Goal: Task Accomplishment & Management: Use online tool/utility

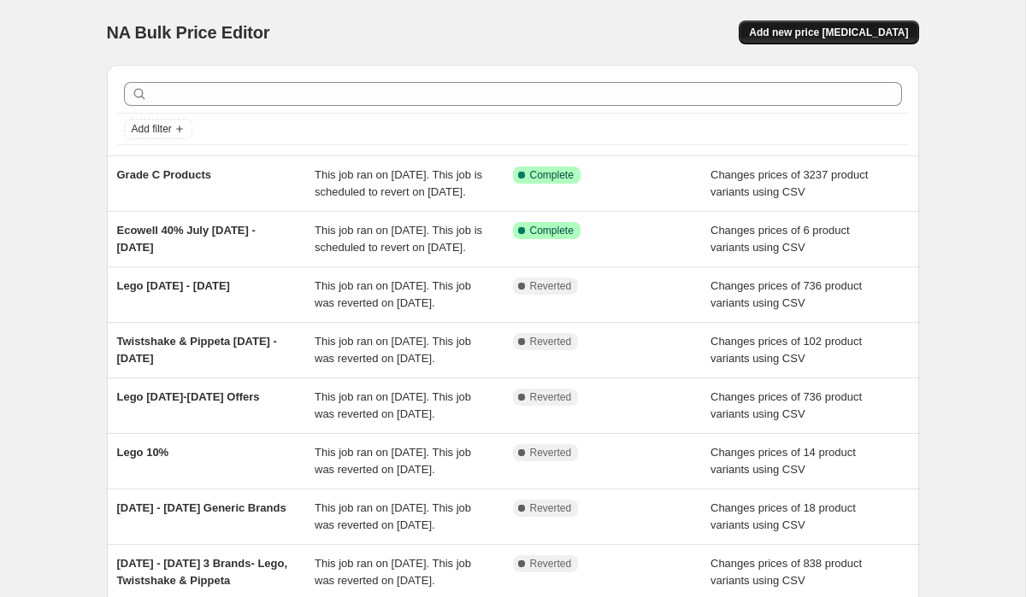
click at [831, 29] on span "Add new price [MEDICAL_DATA]" at bounding box center [828, 33] width 159 height 14
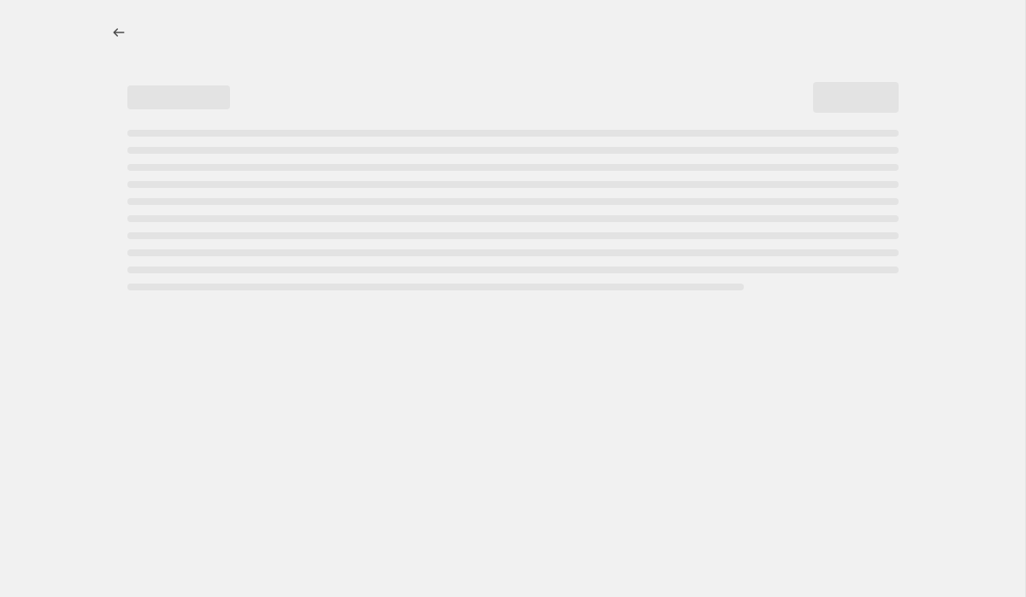
select select "percentage"
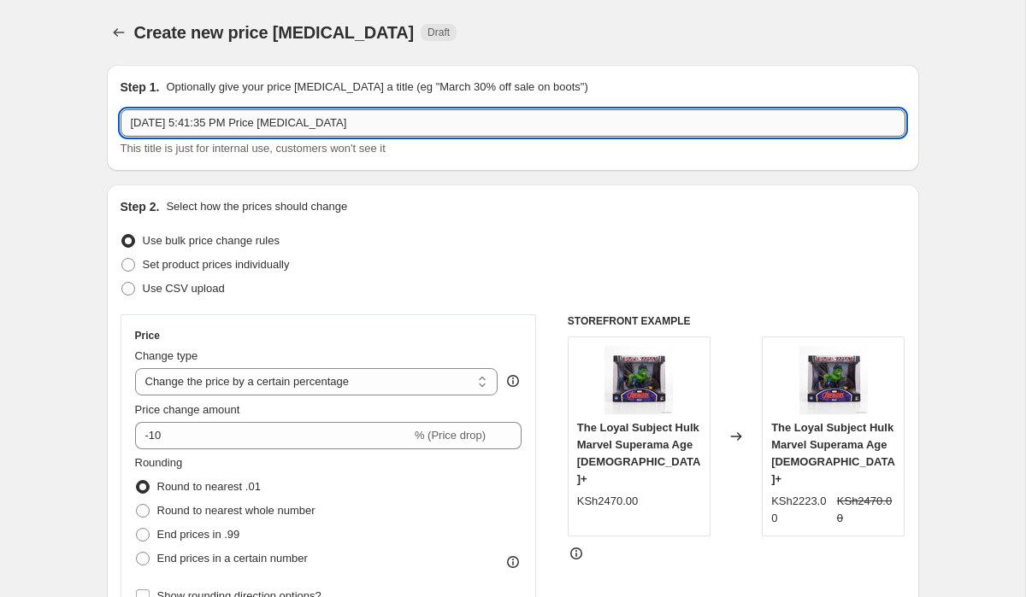
click at [202, 124] on input "[DATE] 5:41:35 PM Price [MEDICAL_DATA]" at bounding box center [513, 122] width 785 height 27
click at [224, 114] on input "[DATE] 5:41:35 PM Price [MEDICAL_DATA]" at bounding box center [513, 122] width 785 height 27
paste input "Bts Discount 2025"
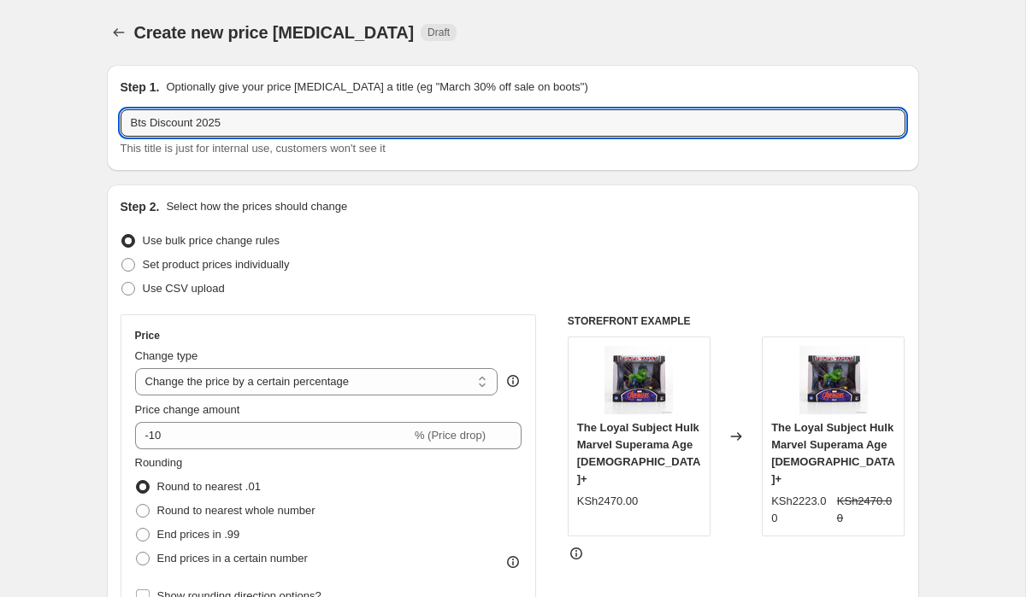
type input "Bts Discount 2025"
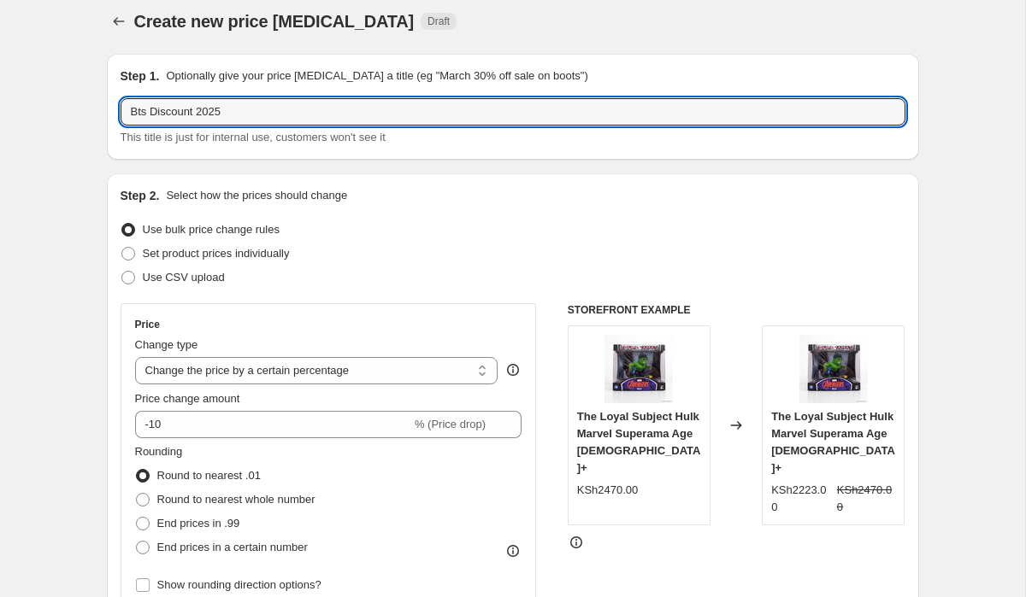
scroll to position [22, 0]
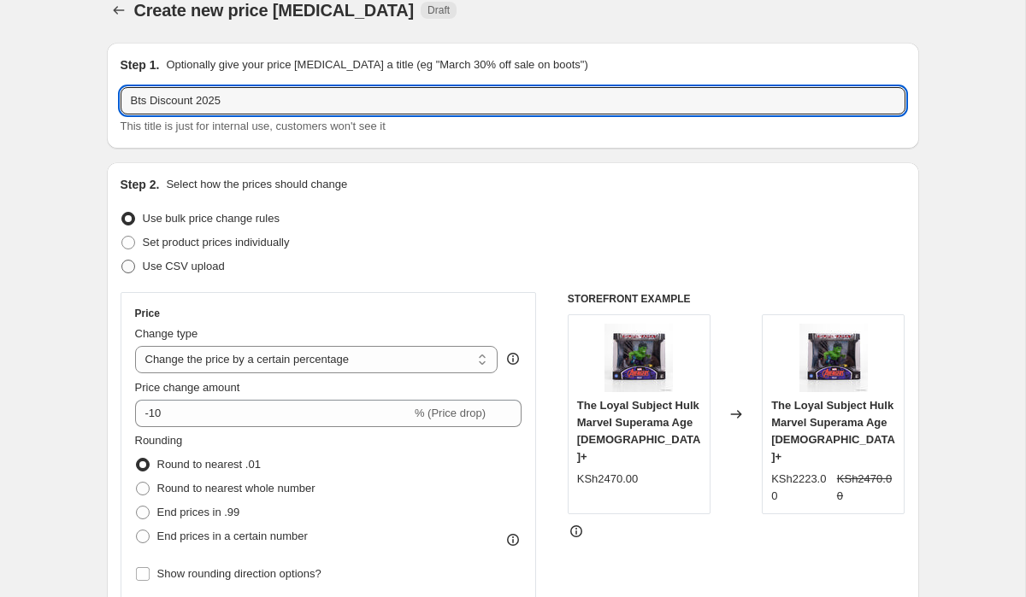
click at [216, 263] on span "Use CSV upload" at bounding box center [184, 266] width 82 height 13
click at [122, 261] on input "Use CSV upload" at bounding box center [121, 260] width 1 height 1
radio input "true"
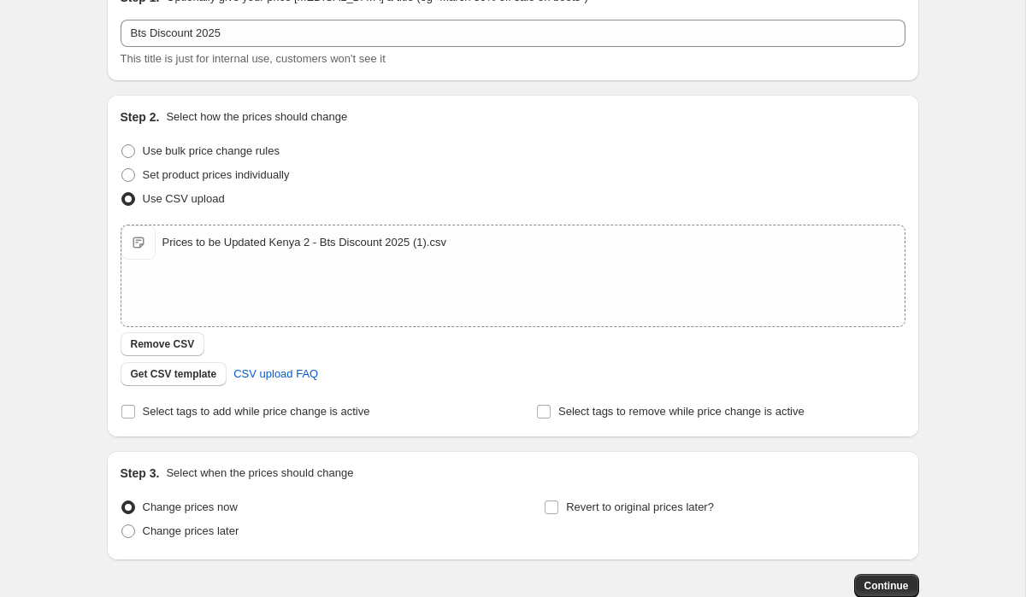
scroll to position [116, 0]
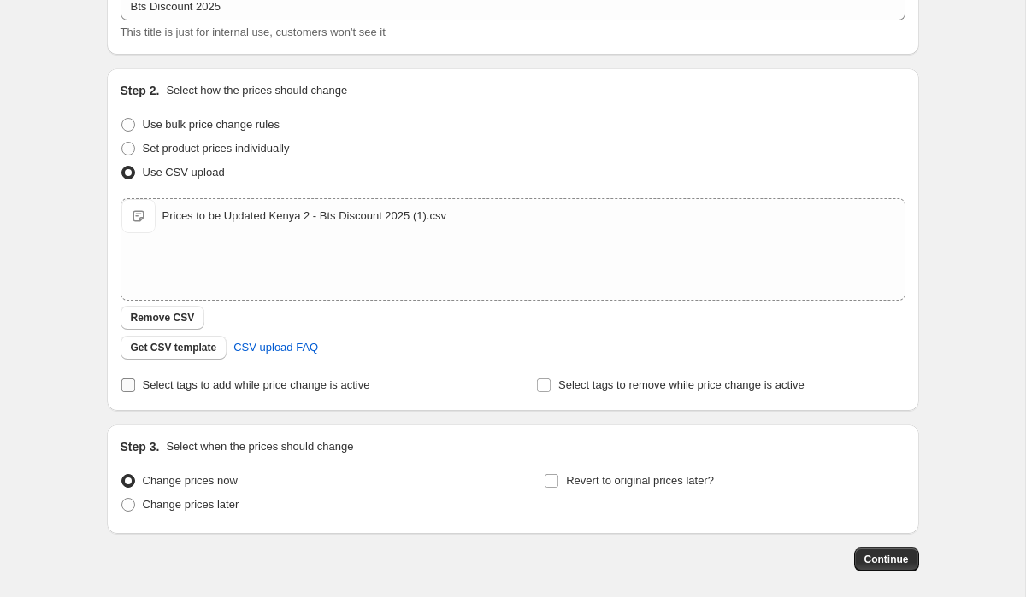
click at [179, 388] on span "Select tags to add while price change is active" at bounding box center [256, 385] width 227 height 13
click at [135, 388] on input "Select tags to add while price change is active" at bounding box center [128, 386] width 14 height 14
checkbox input "true"
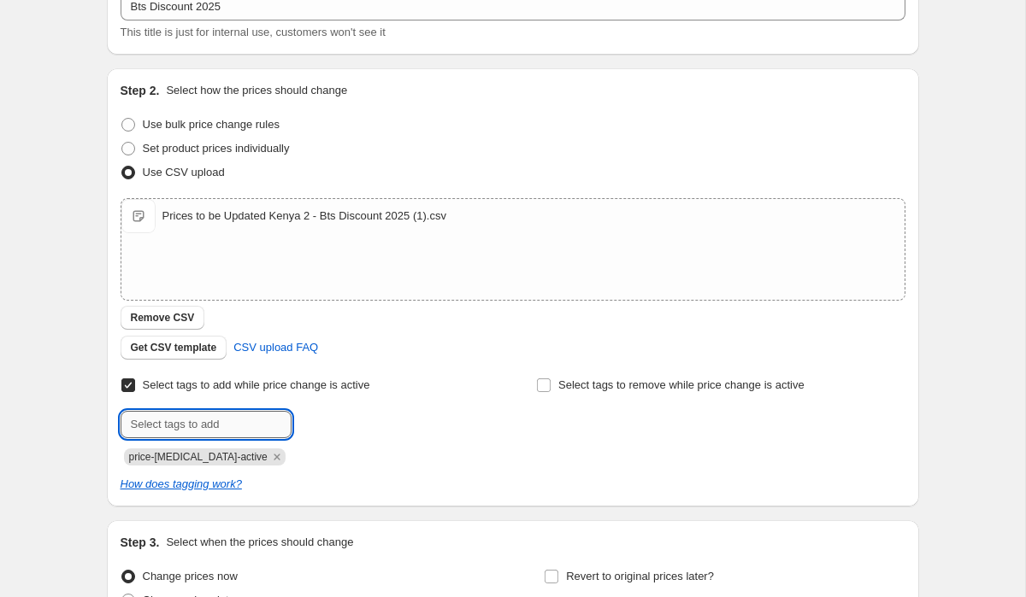
click at [208, 414] on input "text" at bounding box center [206, 424] width 171 height 27
type input "Sale"
click at [562, 440] on div "Select tags to remove while price change is active" at bounding box center [720, 420] width 368 height 92
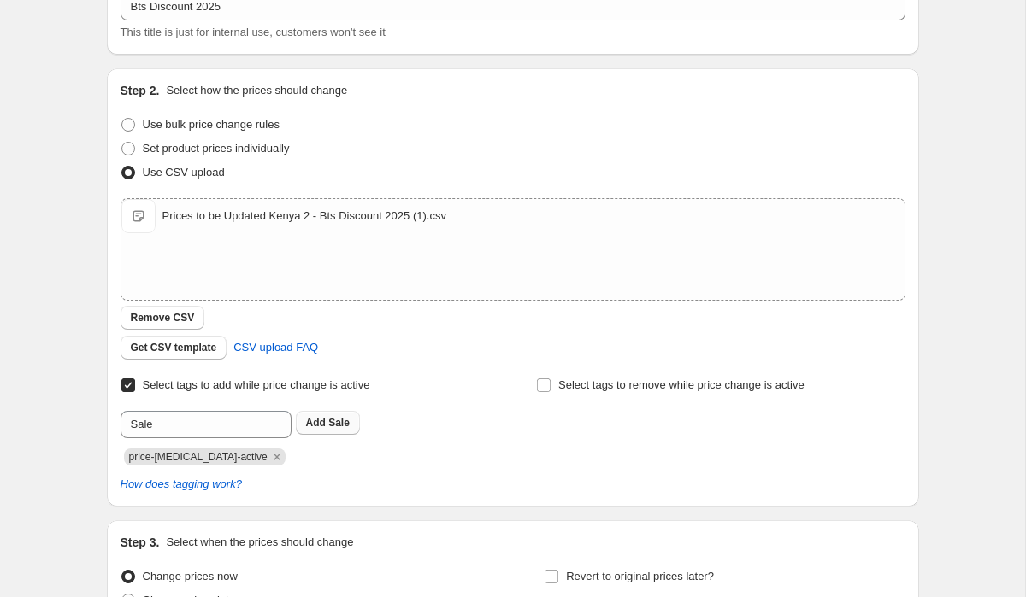
click at [344, 421] on span "Sale" at bounding box center [338, 423] width 21 height 12
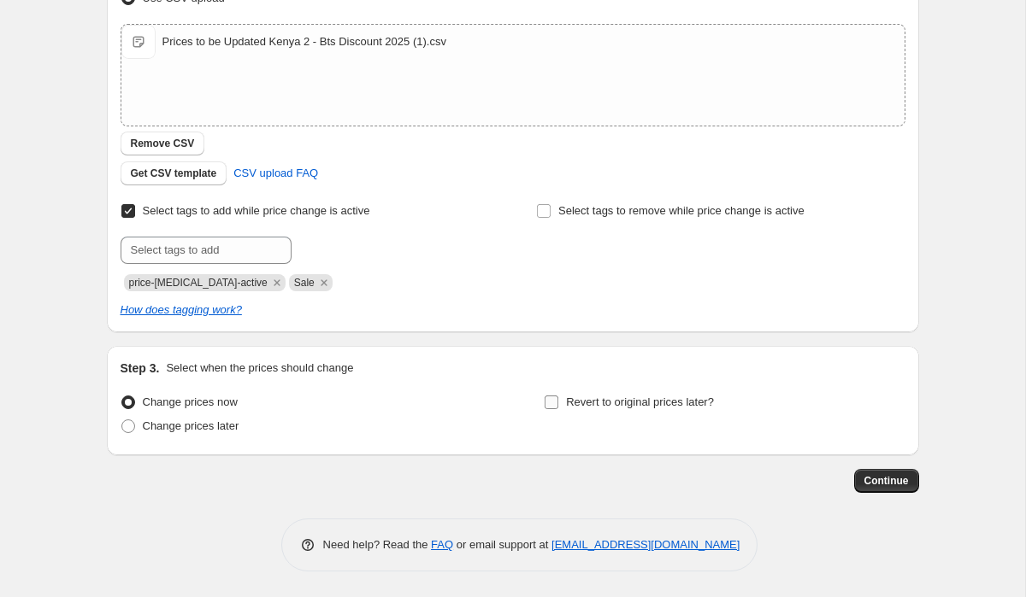
click at [624, 405] on span "Revert to original prices later?" at bounding box center [640, 402] width 148 height 13
click at [558, 405] on input "Revert to original prices later?" at bounding box center [551, 403] width 14 height 14
checkbox input "true"
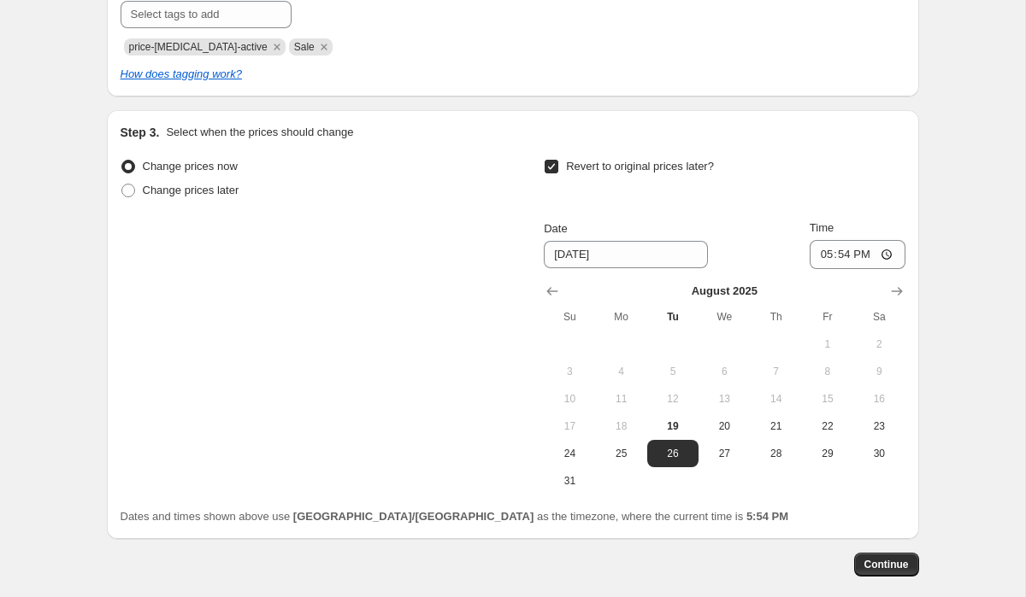
scroll to position [543, 0]
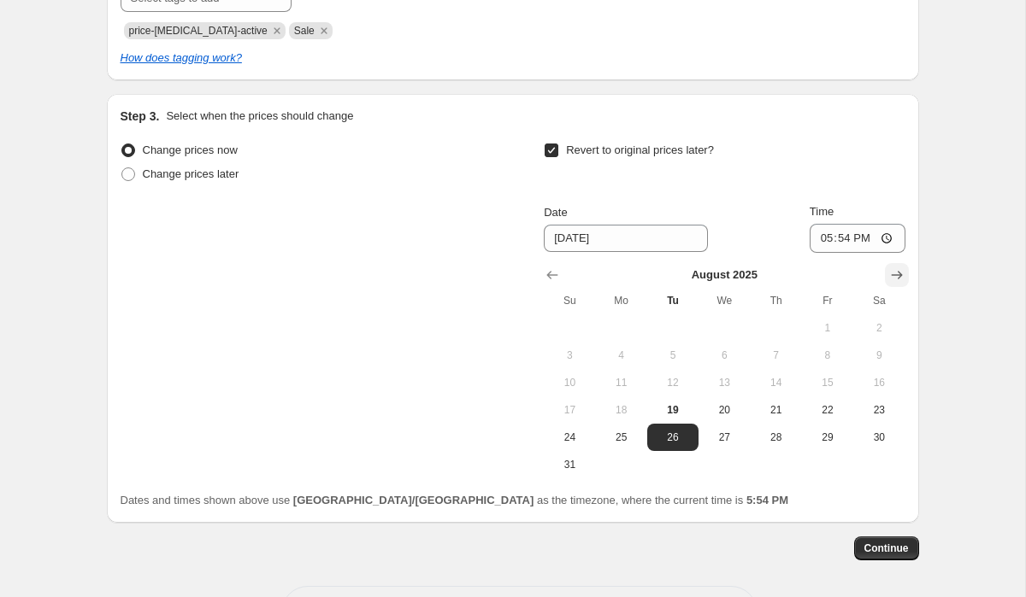
click at [905, 276] on button "Show next month, September 2025" at bounding box center [897, 275] width 24 height 24
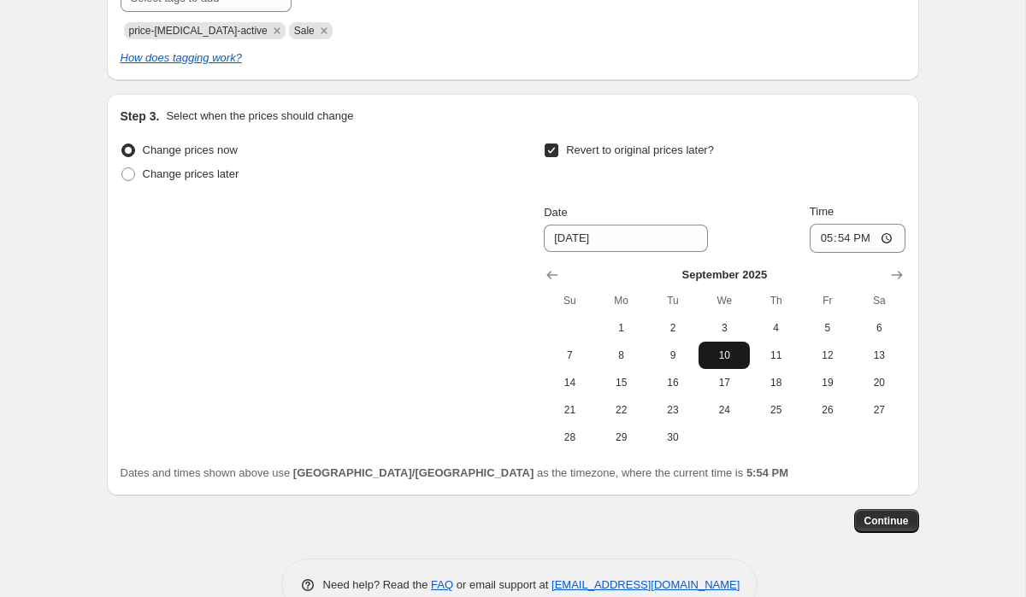
click at [735, 353] on span "10" at bounding box center [724, 356] width 38 height 14
click at [838, 239] on input "17:54" at bounding box center [857, 238] width 96 height 29
click at [779, 358] on span "11" at bounding box center [775, 356] width 38 height 14
type input "[DATE]"
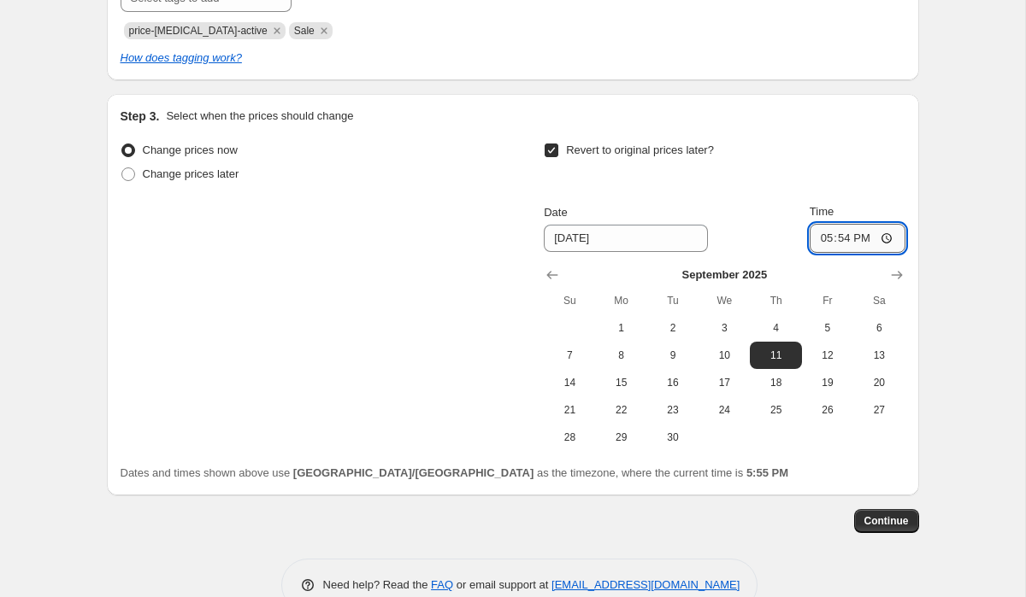
click at [840, 236] on input "17:54" at bounding box center [857, 238] width 96 height 29
type input "05:00"
click at [925, 296] on div "Create new price [MEDICAL_DATA]. This page is ready Create new price [MEDICAL_D…" at bounding box center [512, 47] width 853 height 1180
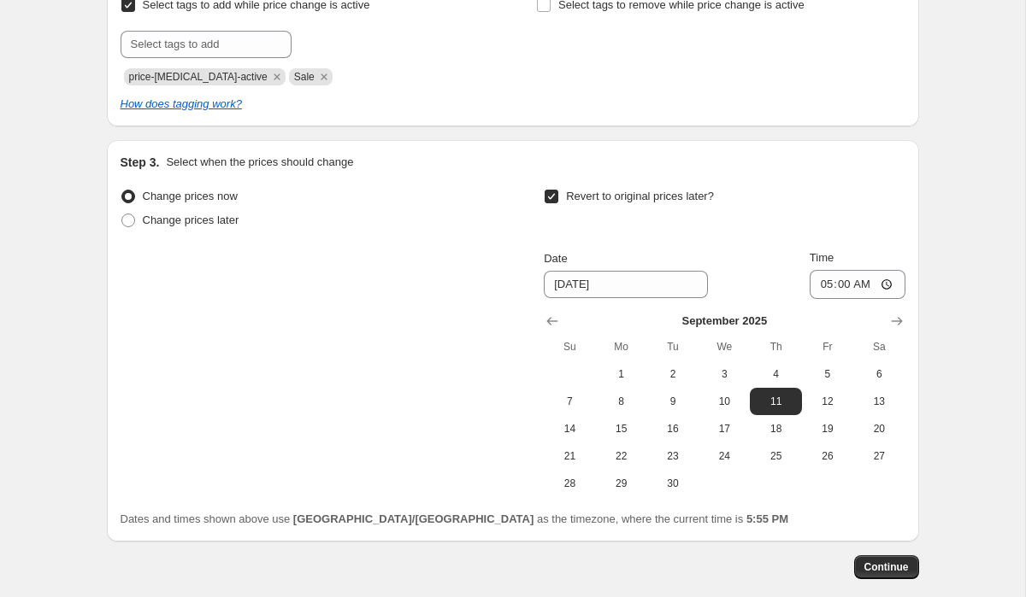
scroll to position [520, 0]
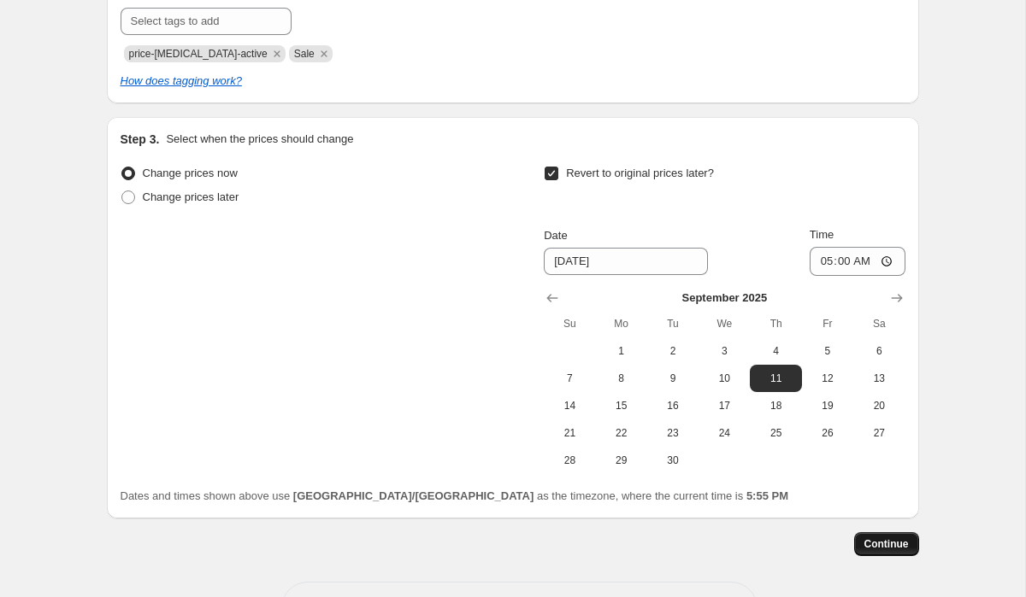
click at [876, 544] on span "Continue" at bounding box center [886, 545] width 44 height 14
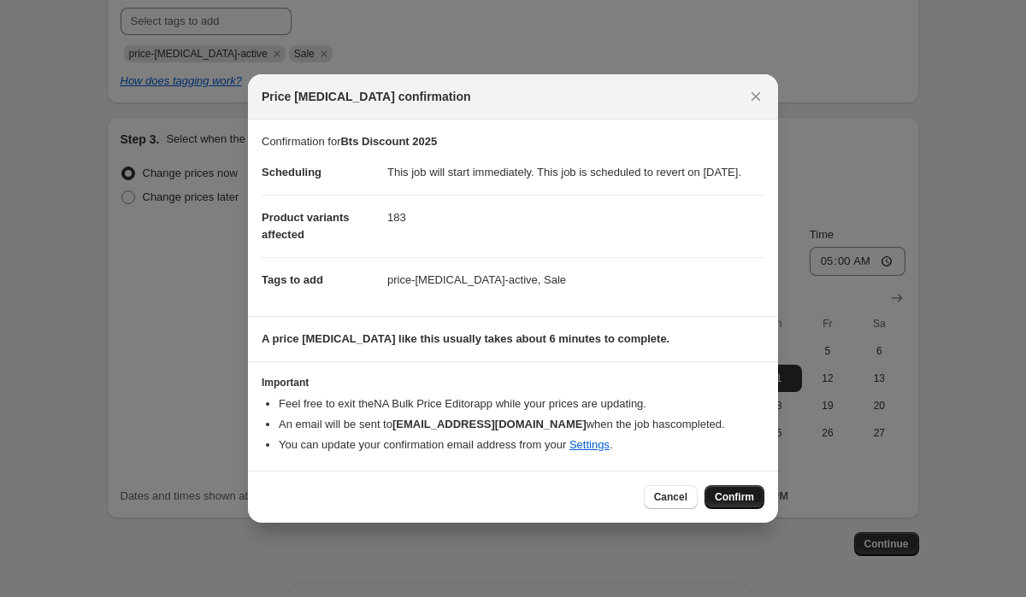
click at [721, 497] on button "Confirm" at bounding box center [734, 497] width 60 height 24
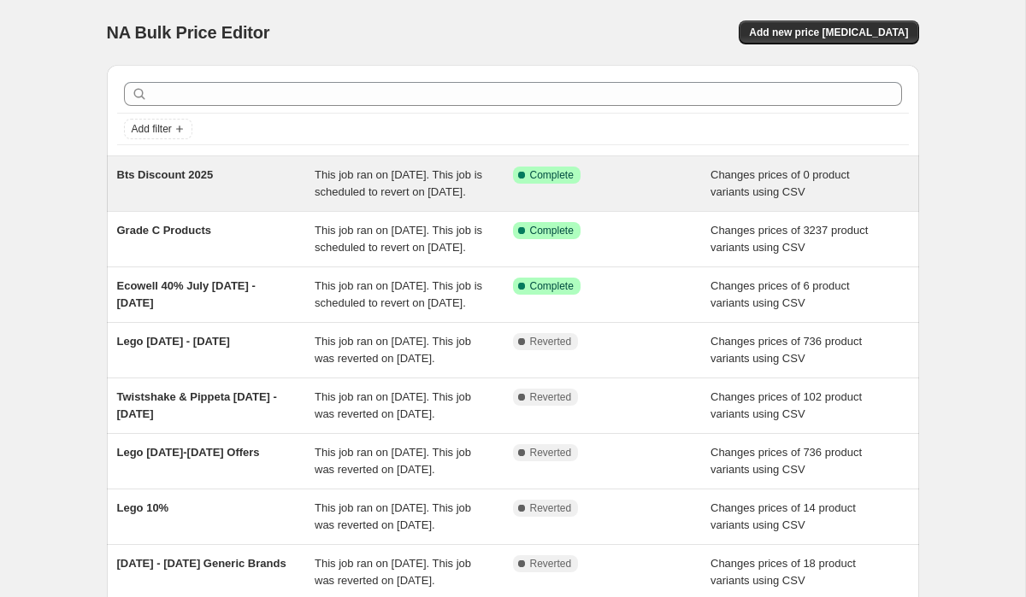
click at [359, 198] on span "This job ran on August 19, 2025. This job is scheduled to revert on September 1…" at bounding box center [399, 183] width 168 height 30
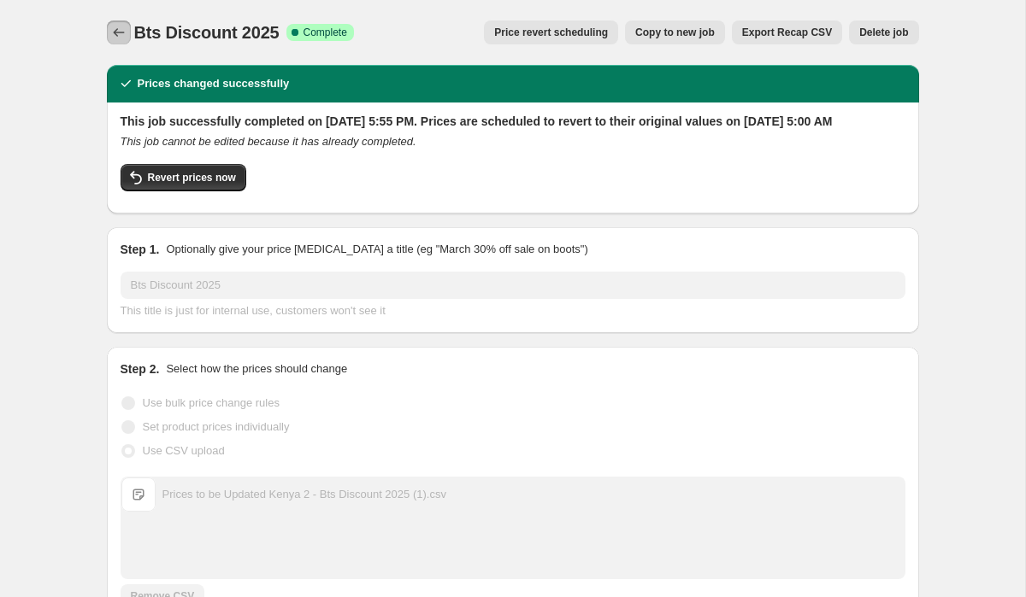
click at [124, 37] on icon "Price change jobs" at bounding box center [118, 32] width 17 height 17
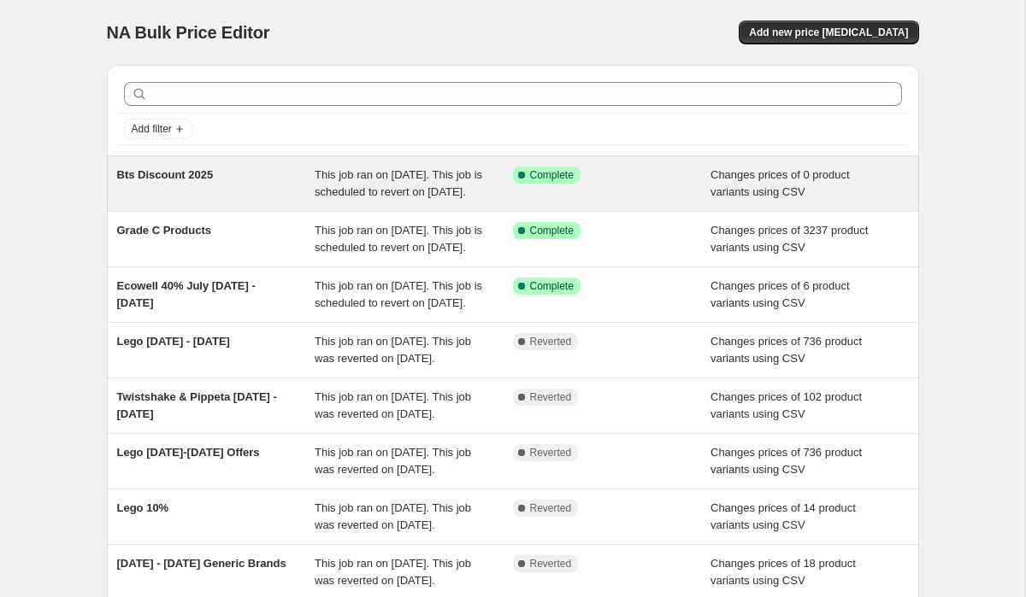
click at [547, 191] on div "Success Complete Complete" at bounding box center [612, 184] width 198 height 34
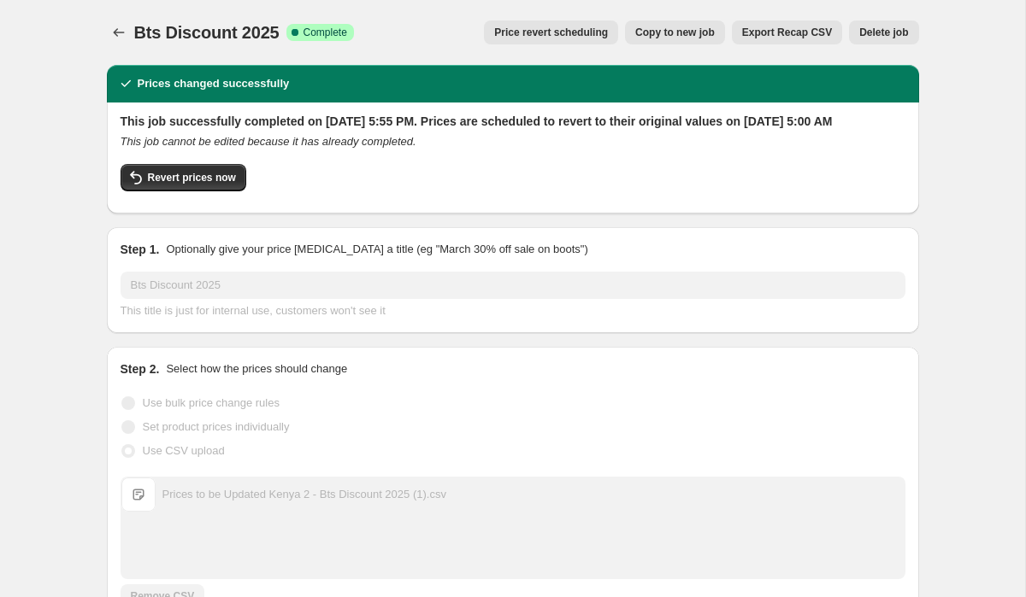
click at [650, 42] on button "Copy to new job" at bounding box center [675, 33] width 100 height 24
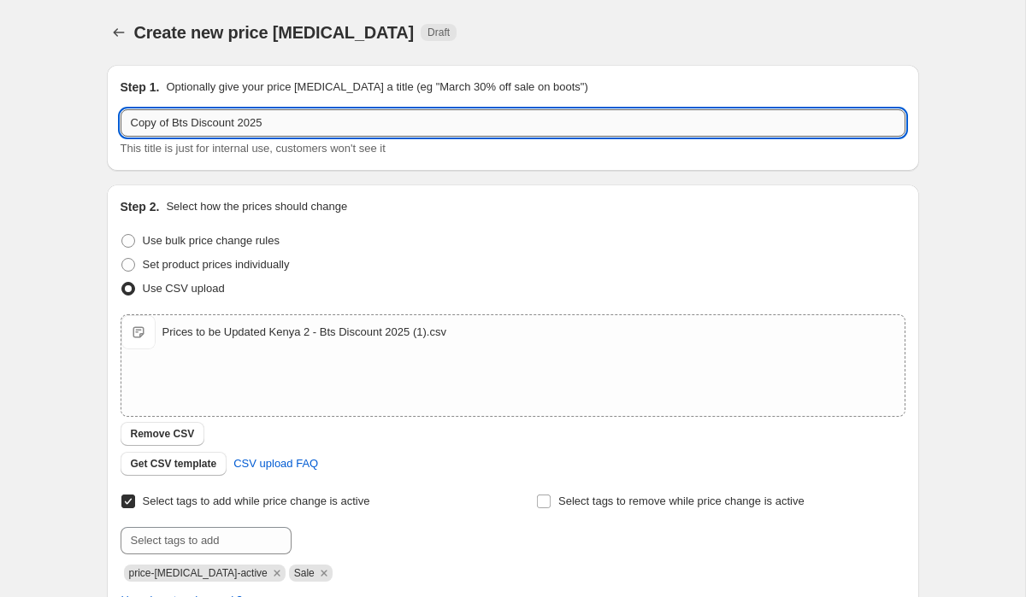
click at [185, 124] on input "Copy of Bts Discount 2025" at bounding box center [513, 122] width 785 height 27
click at [186, 124] on input "Copy of Bts Discount 2025" at bounding box center [513, 122] width 785 height 27
drag, startPoint x: 190, startPoint y: 124, endPoint x: 97, endPoint y: 124, distance: 93.2
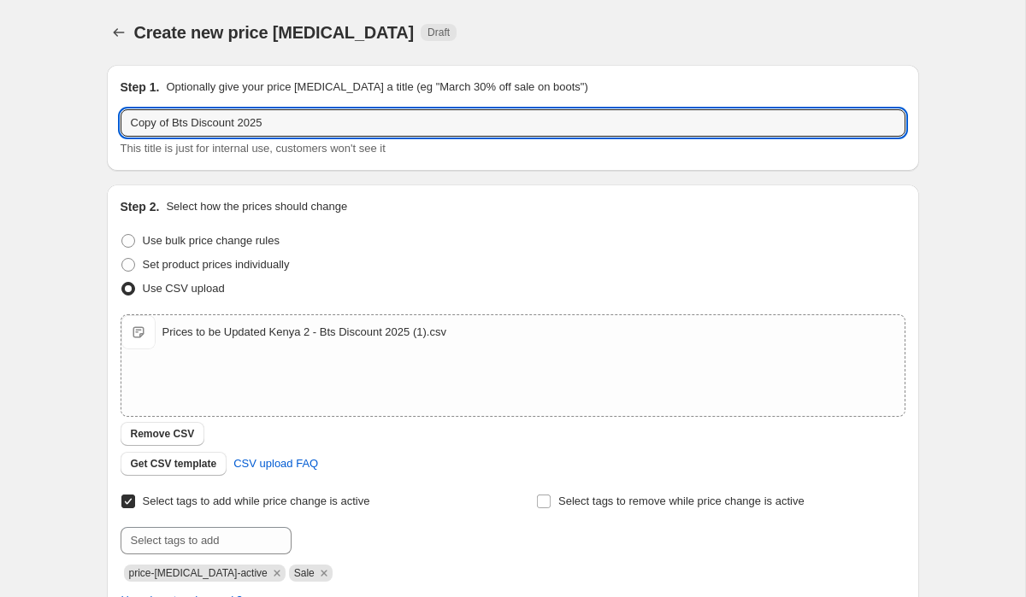
click at [97, 124] on div "Step 1. Optionally give your price change job a title (eg "March 30% off sale o…" at bounding box center [506, 417] width 826 height 733
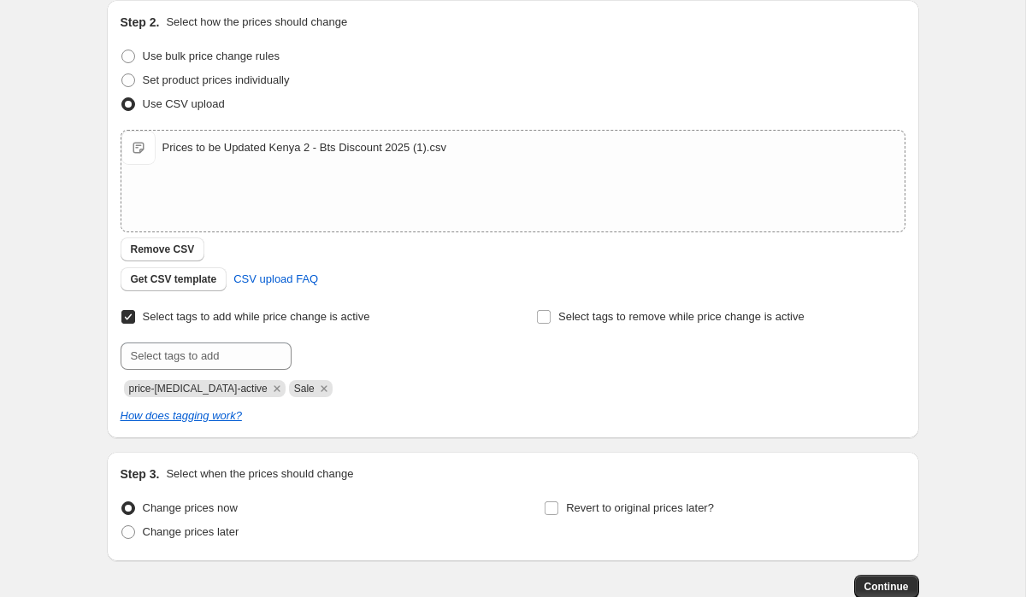
type input "BTS Discount 2025"
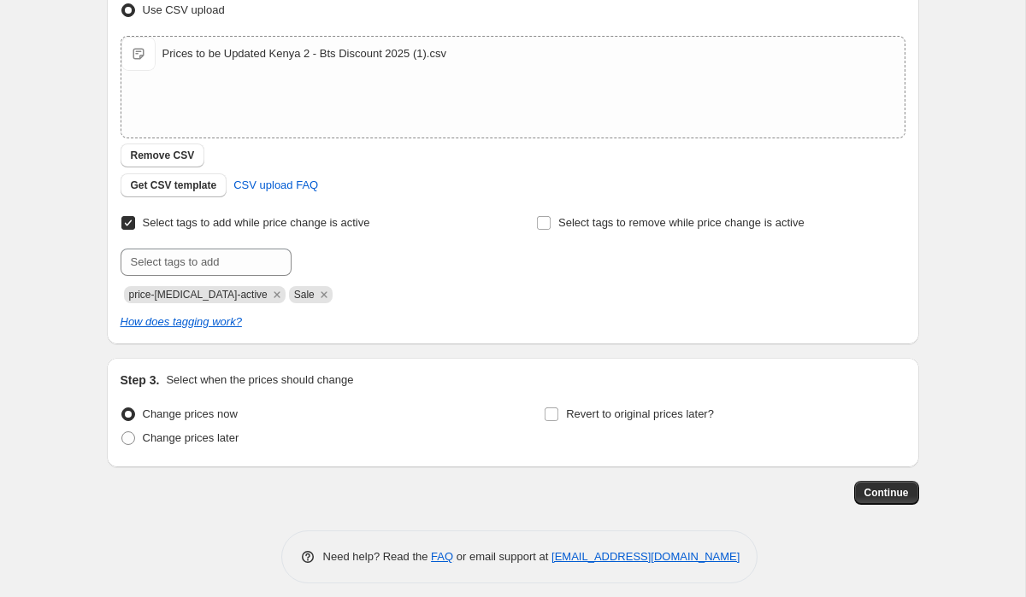
scroll to position [291, 0]
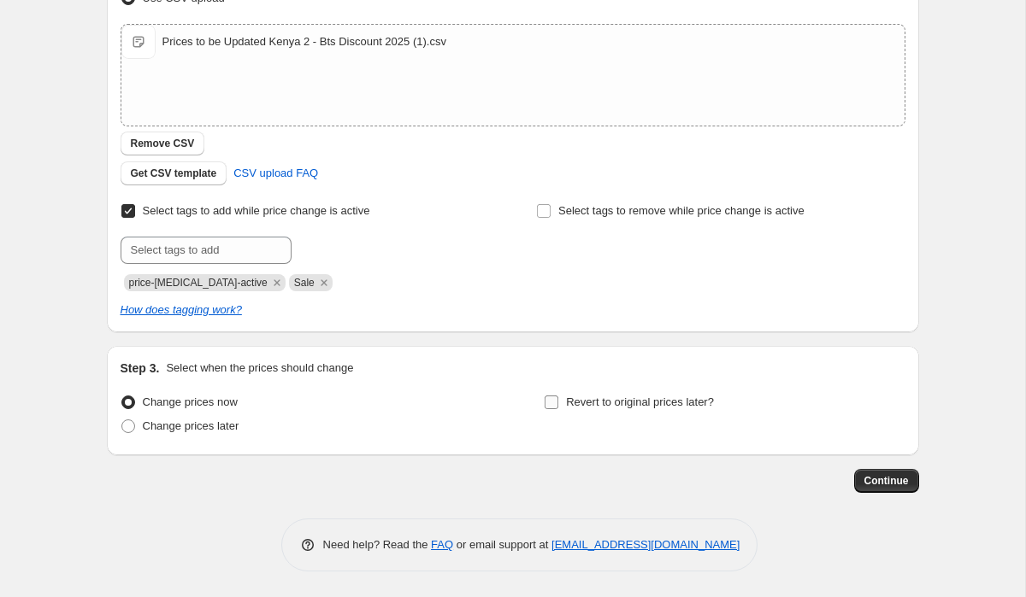
click at [562, 402] on label "Revert to original prices later?" at bounding box center [629, 403] width 170 height 24
click at [558, 402] on input "Revert to original prices later?" at bounding box center [551, 403] width 14 height 14
checkbox input "true"
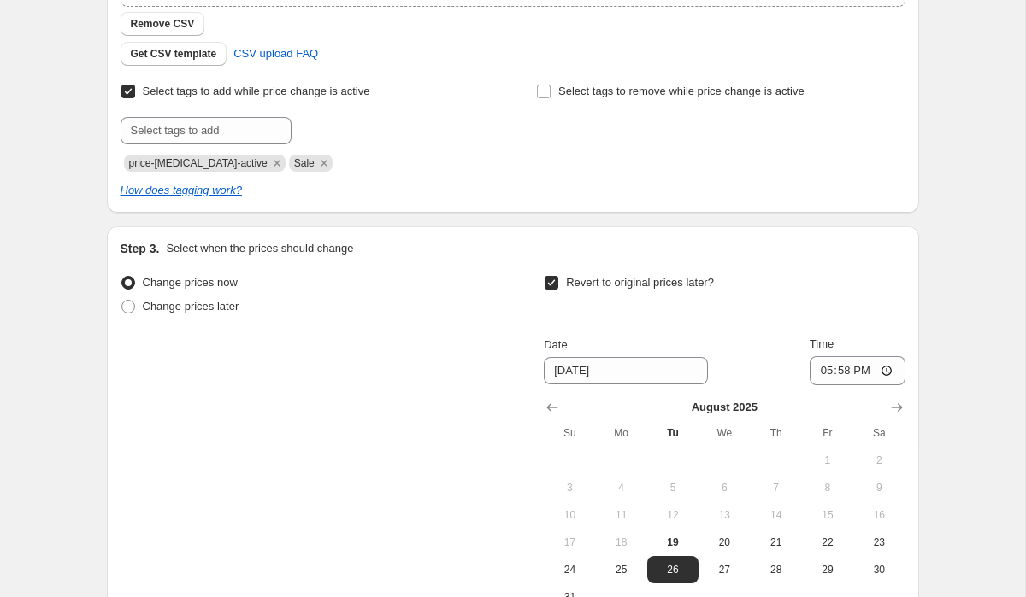
scroll to position [506, 0]
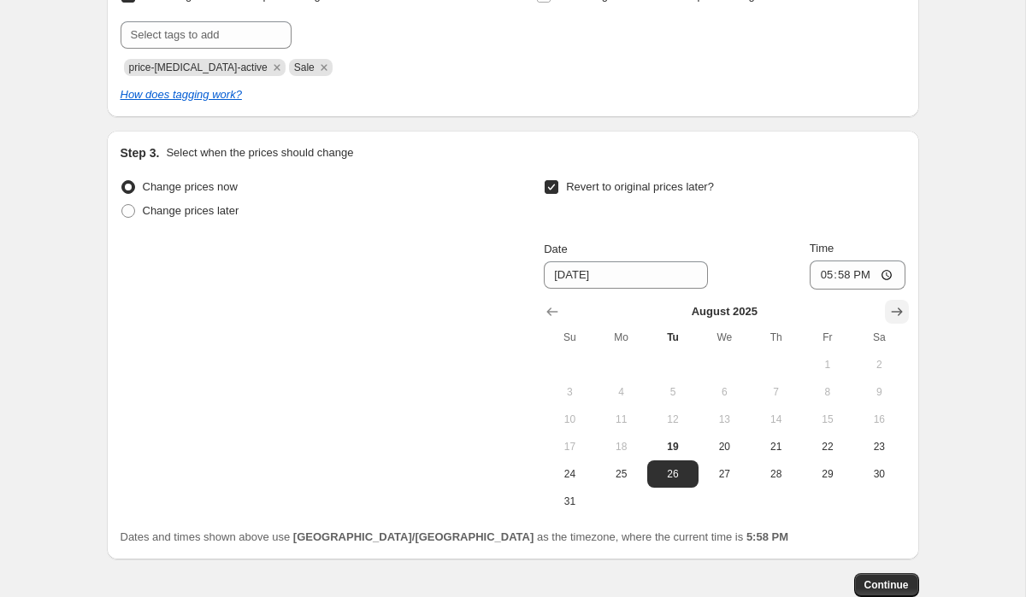
click at [888, 313] on icon "Show next month, September 2025" at bounding box center [896, 311] width 17 height 17
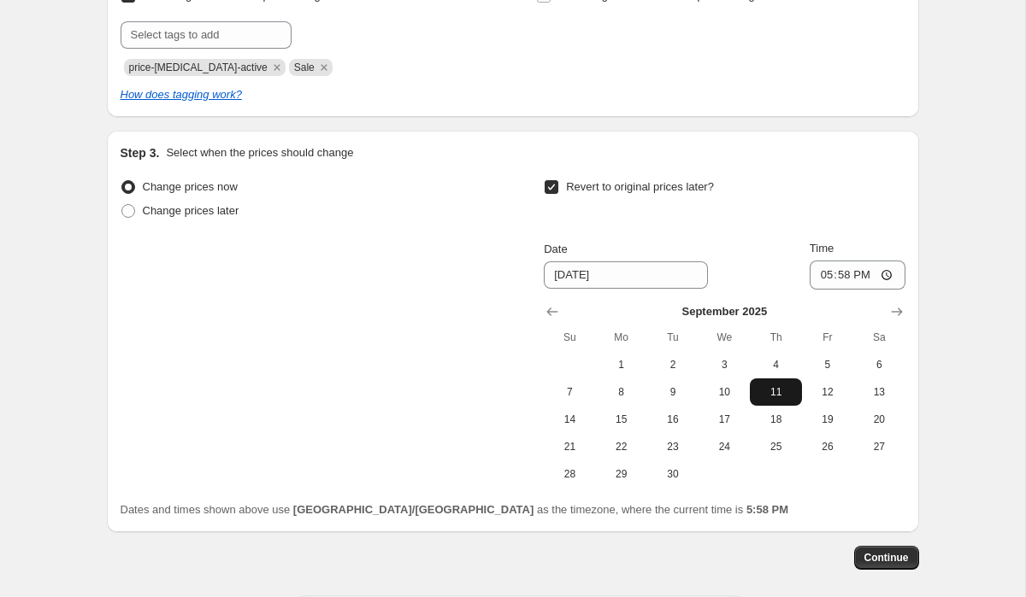
click at [776, 399] on button "11" at bounding box center [775, 392] width 51 height 27
type input "[DATE]"
click at [819, 277] on input "17:58" at bounding box center [857, 275] width 96 height 29
type input "05:00"
click at [880, 563] on span "Continue" at bounding box center [886, 558] width 44 height 14
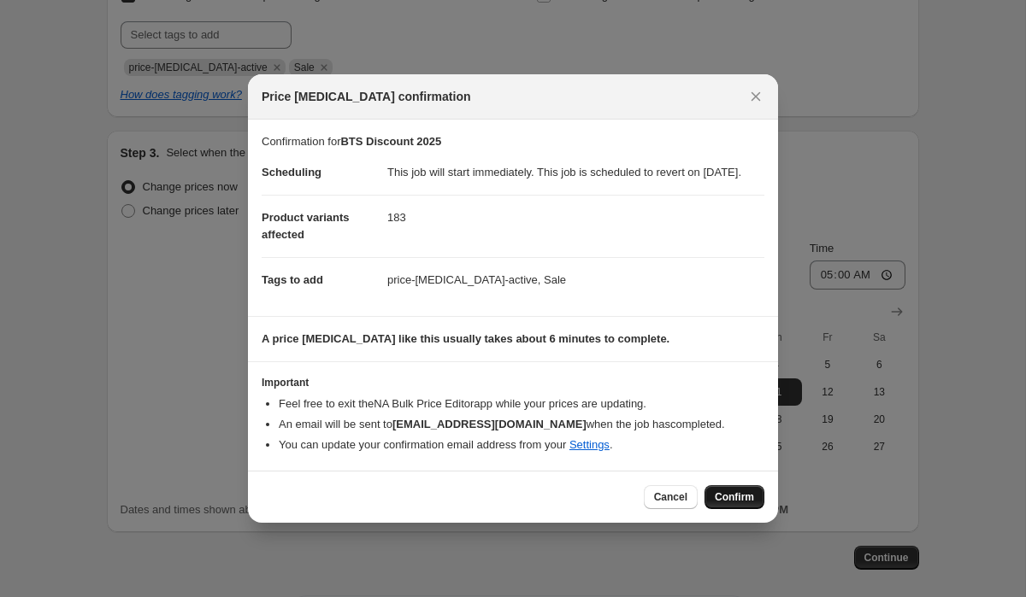
click at [721, 499] on span "Confirm" at bounding box center [734, 498] width 39 height 14
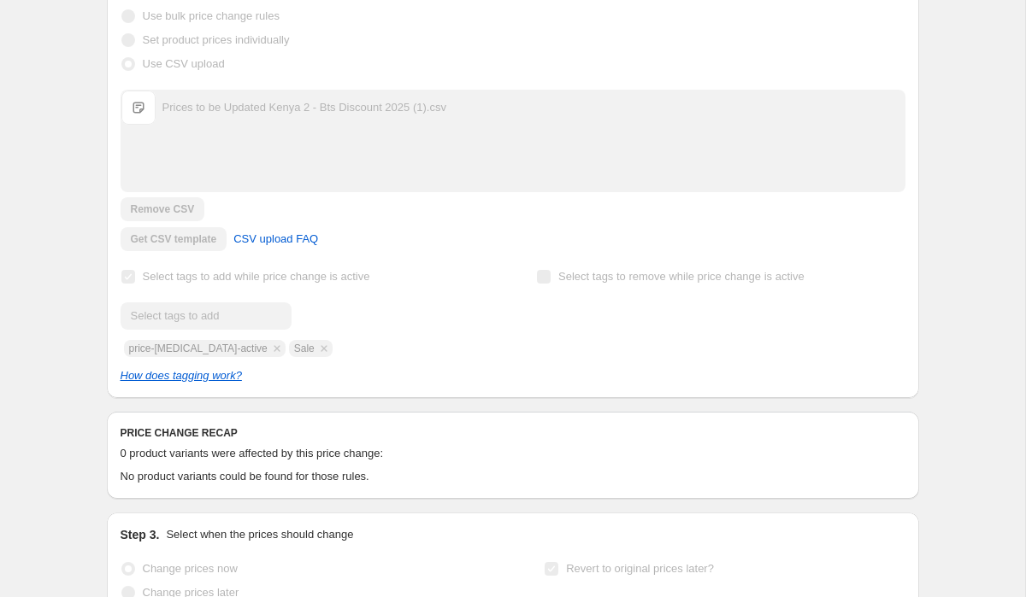
scroll to position [497, 0]
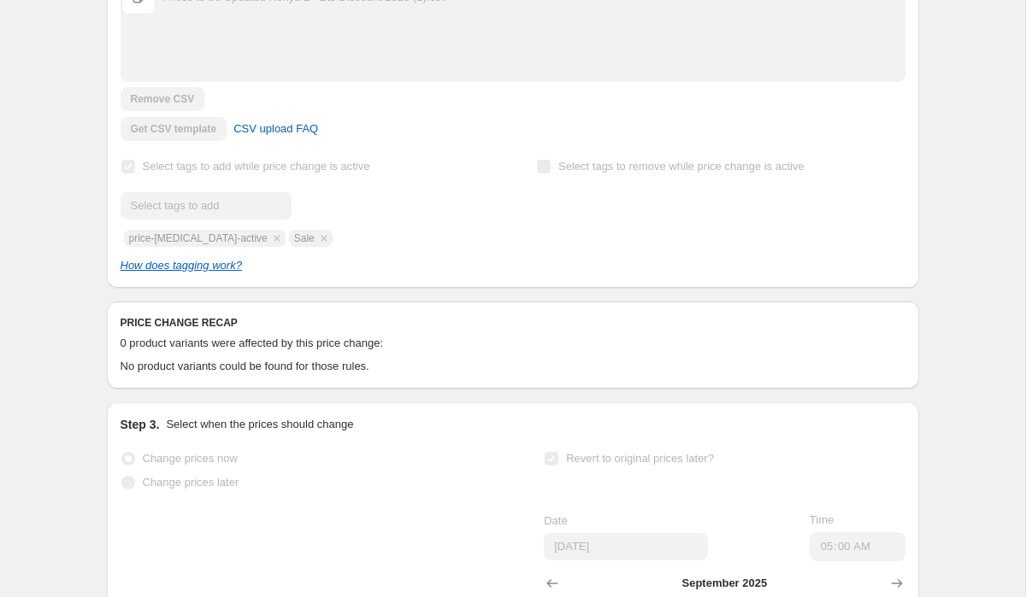
click at [169, 350] on span "0 product variants were affected by this price change:" at bounding box center [252, 343] width 263 height 13
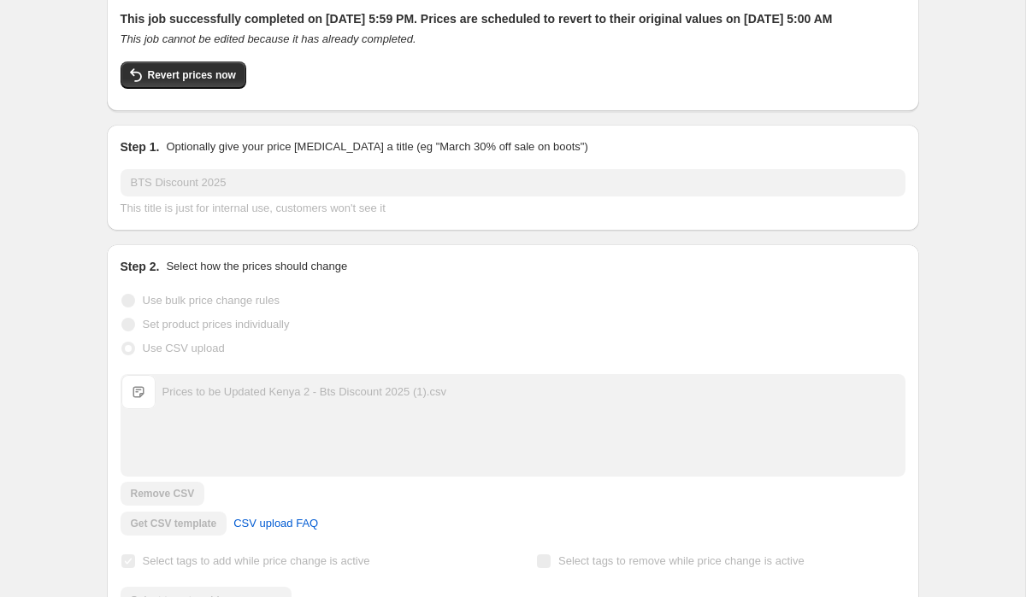
scroll to position [0, 0]
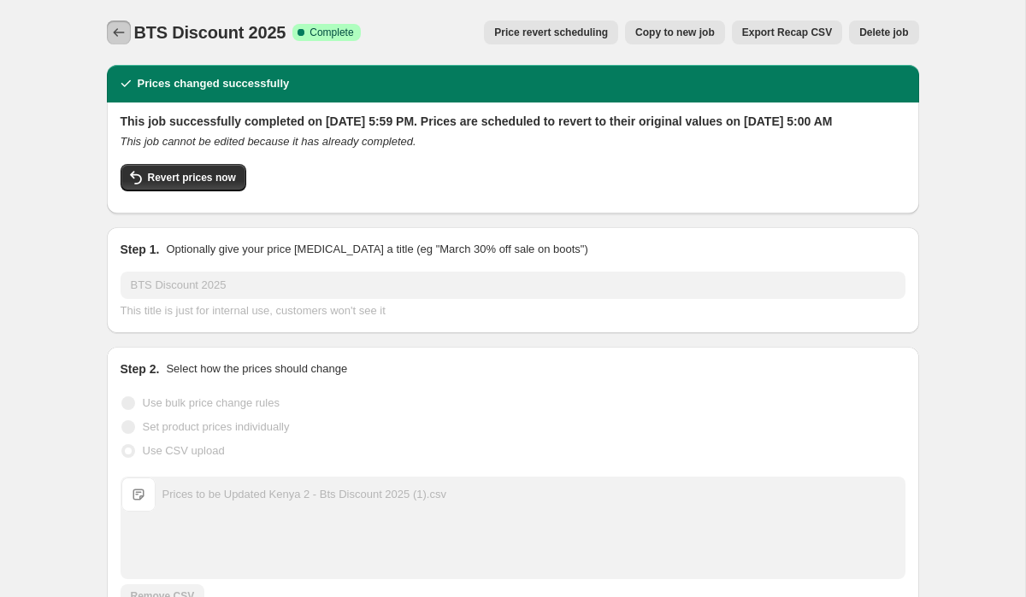
click at [111, 29] on icon "Price change jobs" at bounding box center [118, 32] width 17 height 17
